Goal: Transaction & Acquisition: Purchase product/service

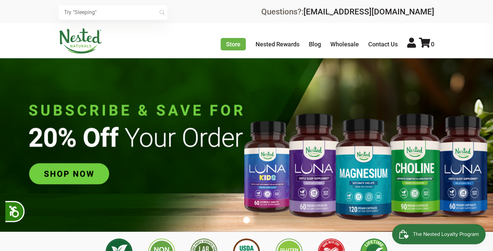
click at [282, 48] on li "Nested Rewards" at bounding box center [282, 44] width 52 height 11
click at [278, 44] on link "Nested Rewards" at bounding box center [278, 44] width 44 height 7
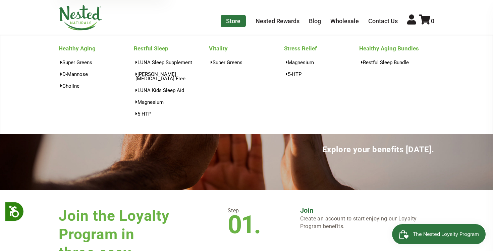
click at [230, 21] on link "Store" at bounding box center [233, 21] width 25 height 12
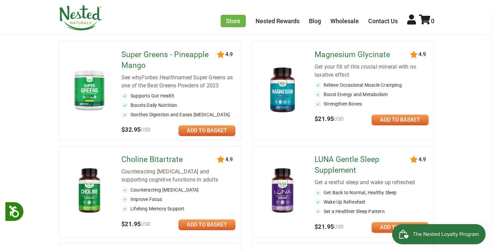
scroll to position [141, 0]
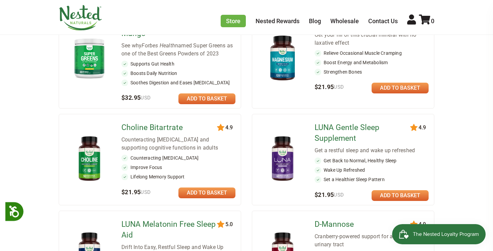
click at [161, 129] on link "Choline Bitartrate" at bounding box center [169, 127] width 97 height 11
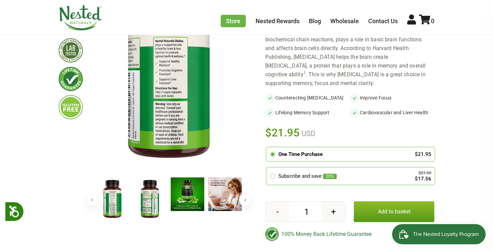
scroll to position [125, 0]
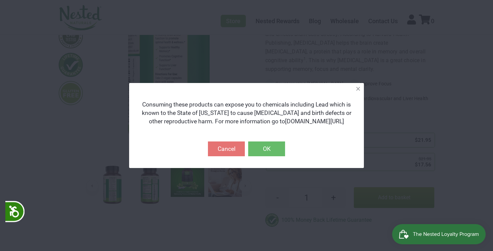
click at [269, 149] on button "OK" at bounding box center [266, 148] width 37 height 15
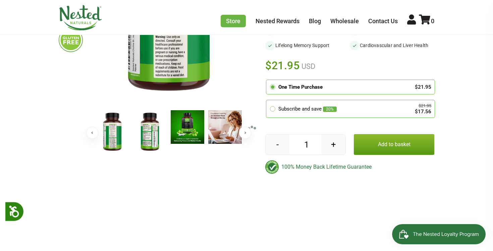
scroll to position [251, 0]
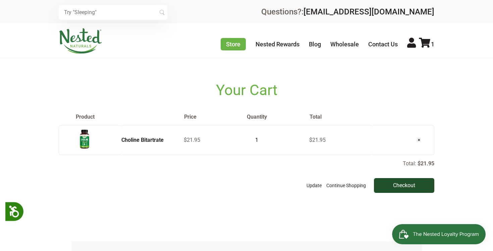
click at [397, 185] on input "Checkout" at bounding box center [404, 185] width 60 height 15
click at [86, 41] on img at bounding box center [81, 40] width 44 height 25
